Goal: Information Seeking & Learning: Learn about a topic

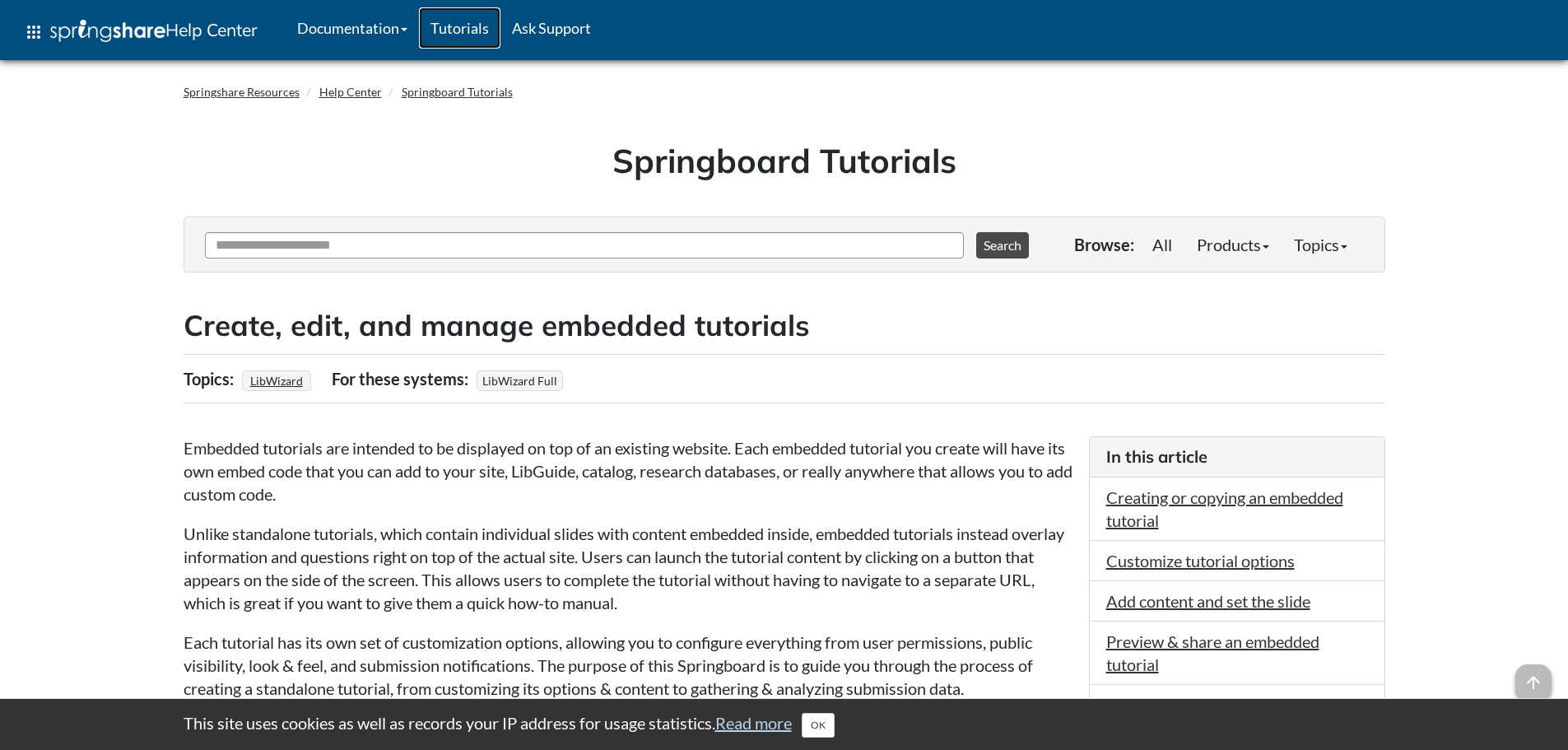
click at [466, 34] on link "Tutorials" at bounding box center [460, 28] width 81 height 42
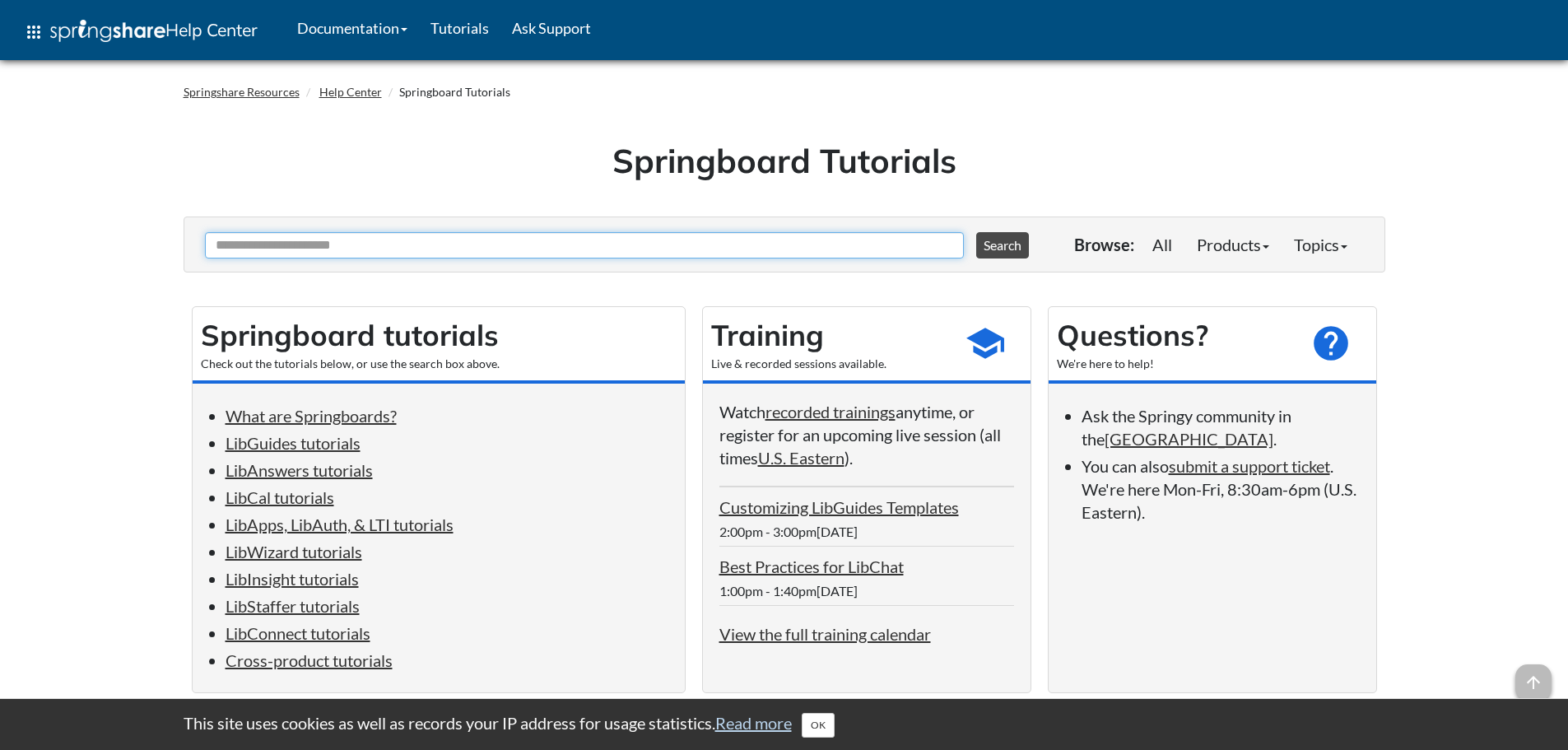
click at [341, 250] on input "Ask Another Question" at bounding box center [585, 245] width 759 height 26
type input "*********"
click at [977, 232] on button "Search" at bounding box center [1003, 245] width 53 height 26
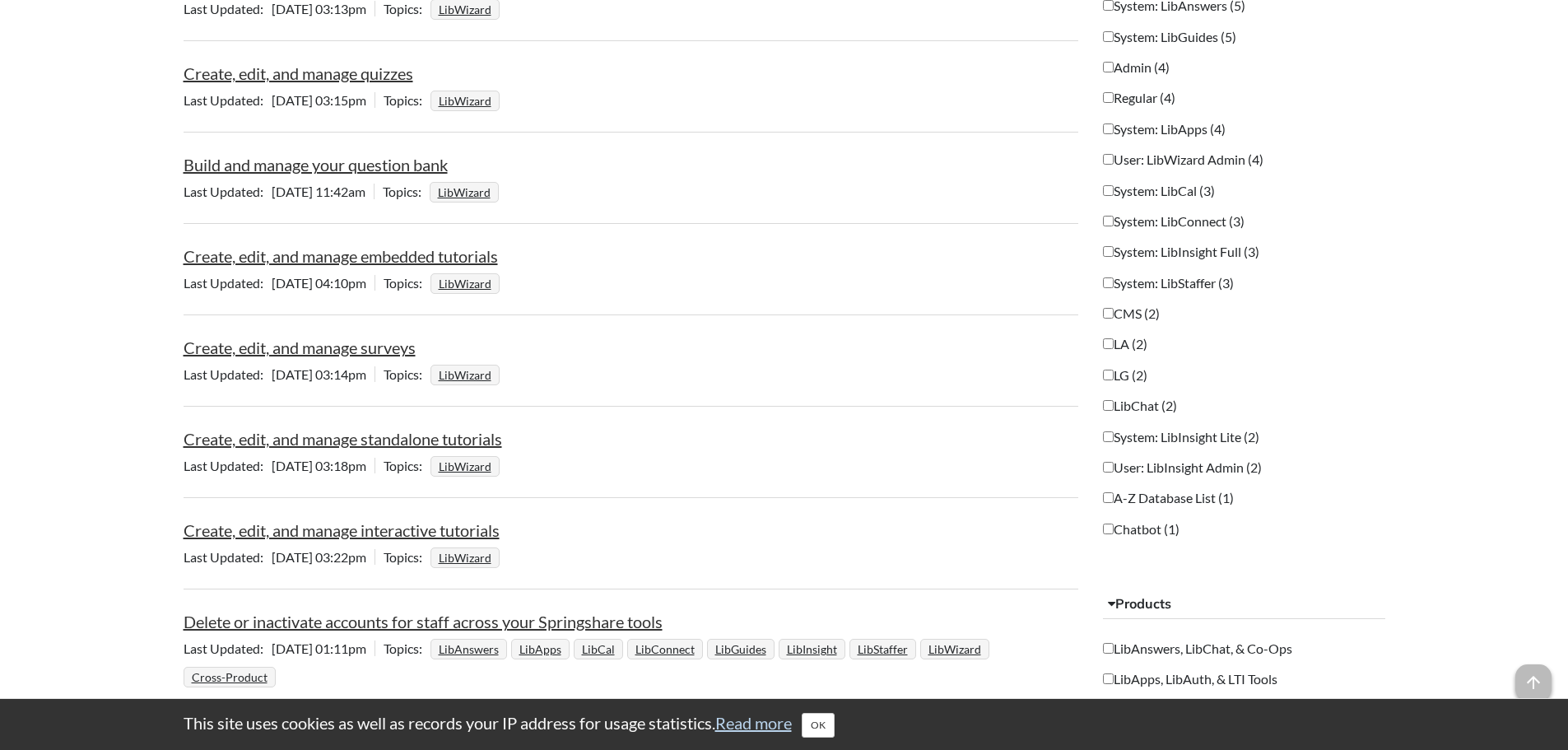
scroll to position [906, 0]
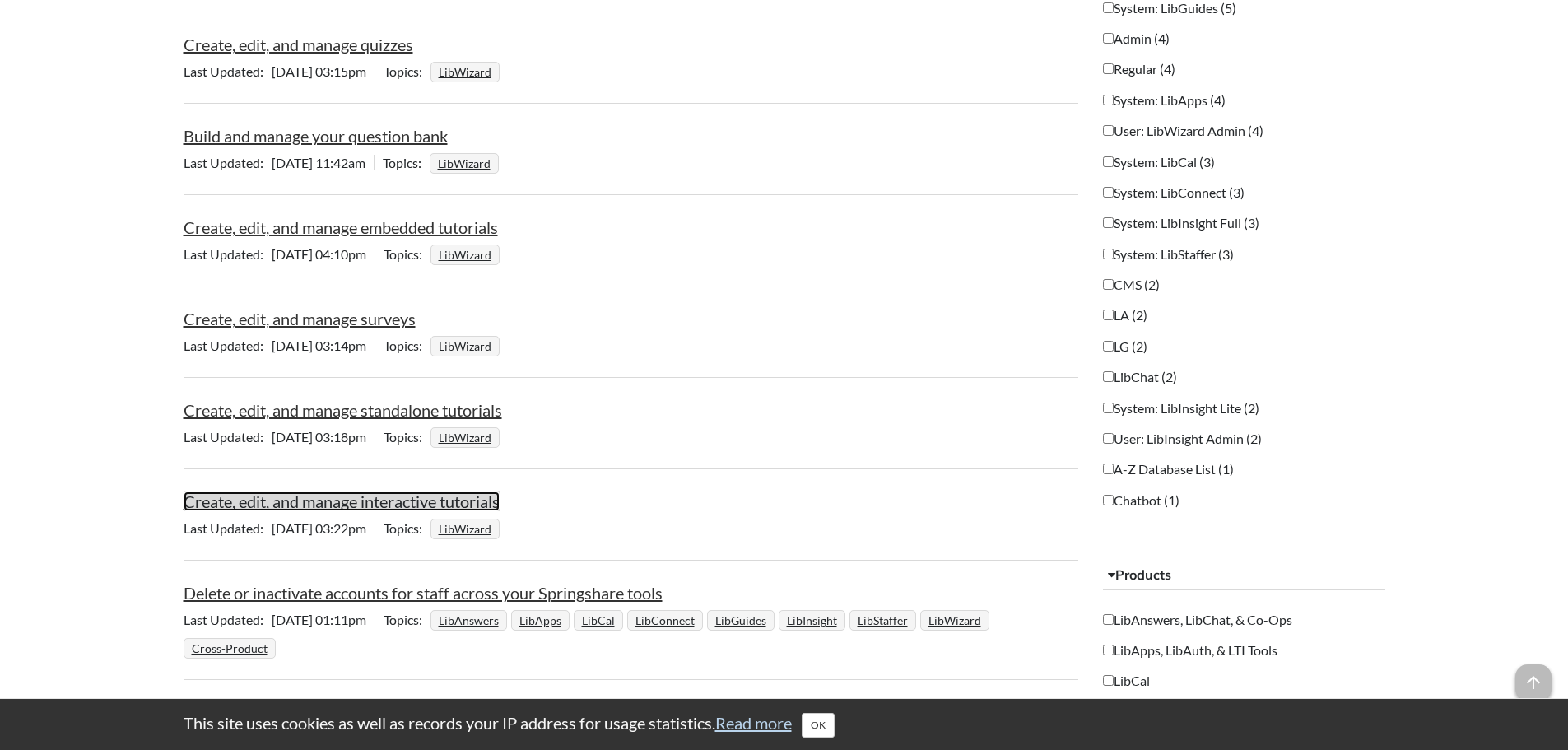
click at [325, 502] on link "Create, edit, and manage interactive tutorials" at bounding box center [341, 501] width 316 height 19
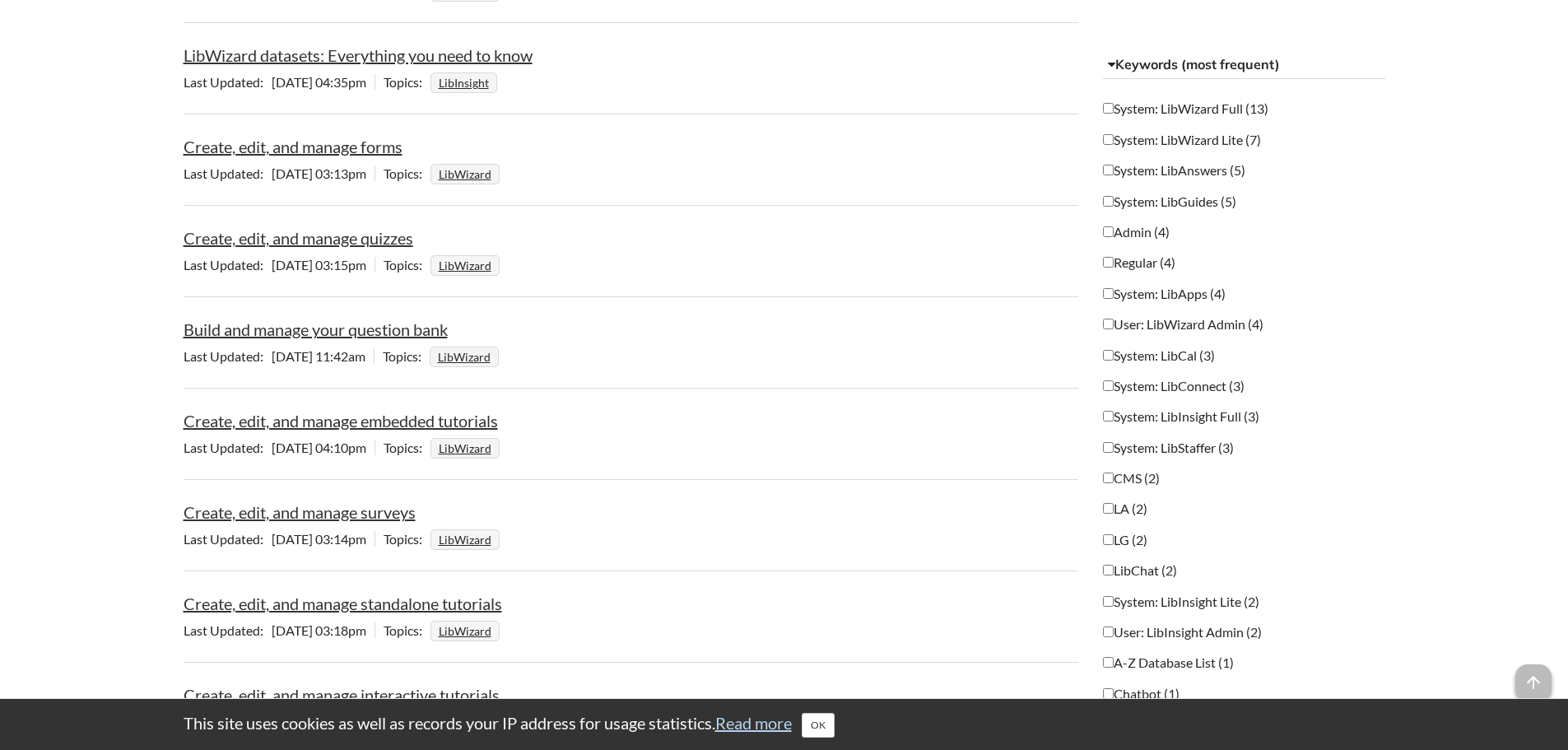
scroll to position [742, 0]
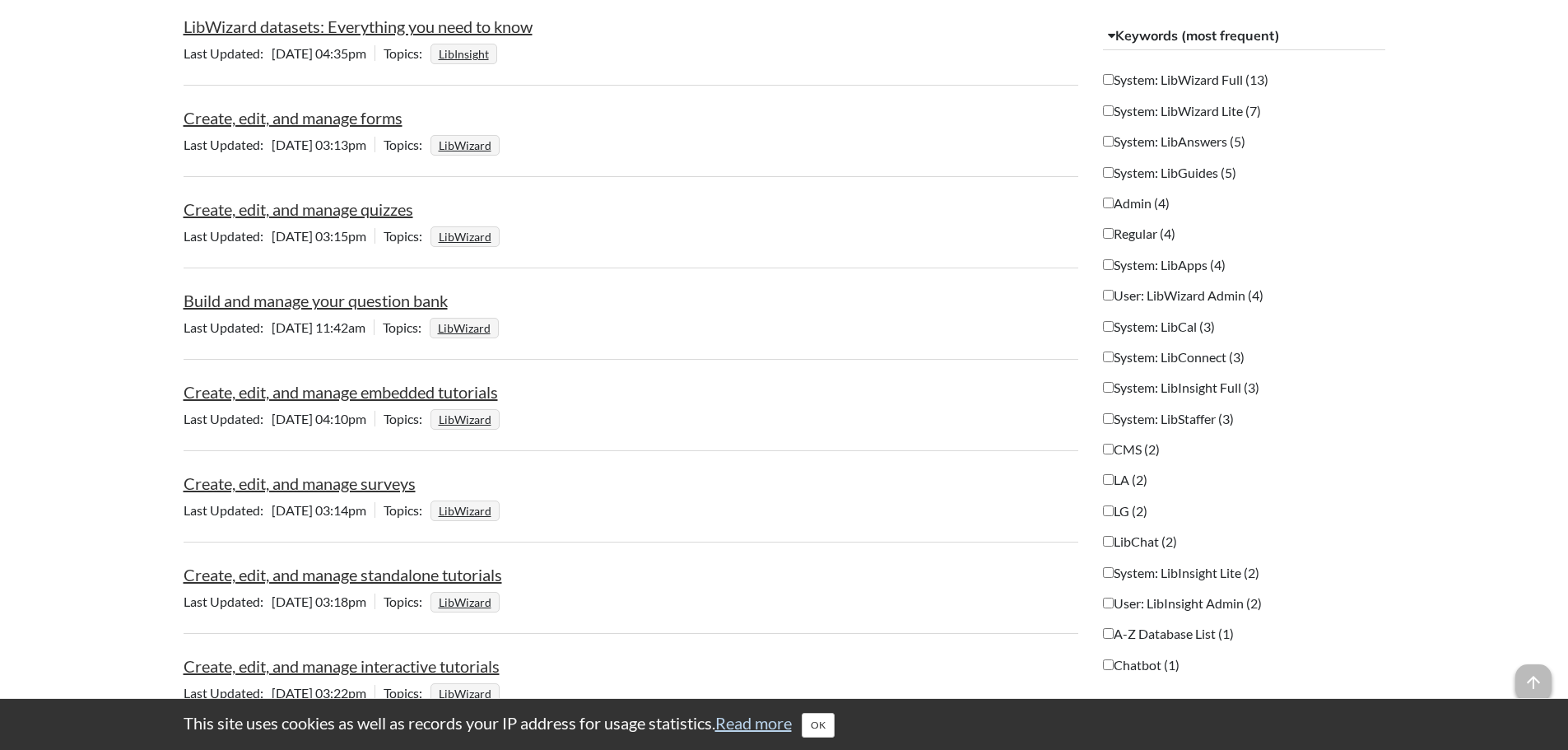
click at [817, 738] on div "This site uses cookies as well as records your IP address for usage statistics.…" at bounding box center [784, 725] width 1235 height 51
click at [821, 729] on button "OK" at bounding box center [818, 725] width 33 height 25
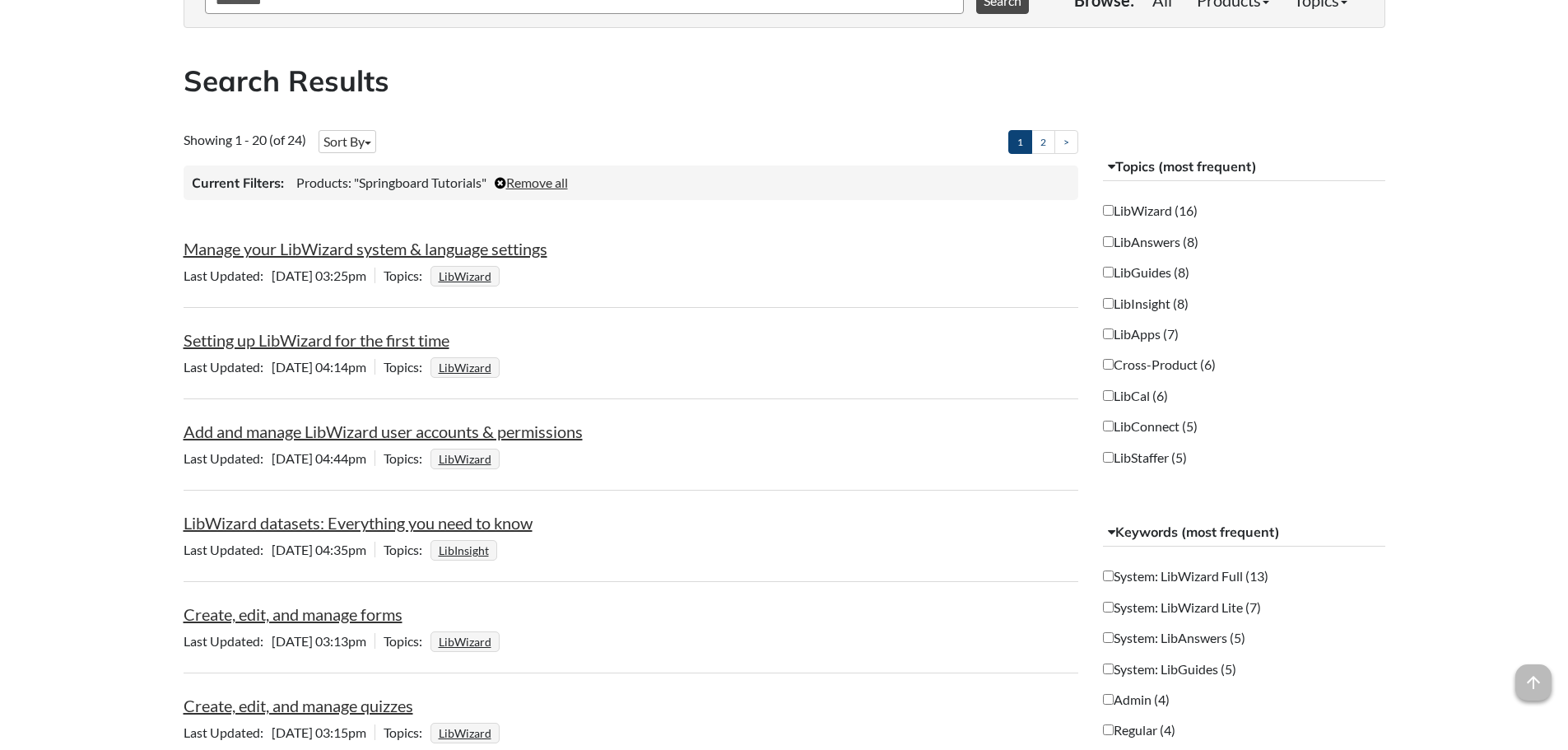
scroll to position [0, 0]
